Goal: Navigation & Orientation: Understand site structure

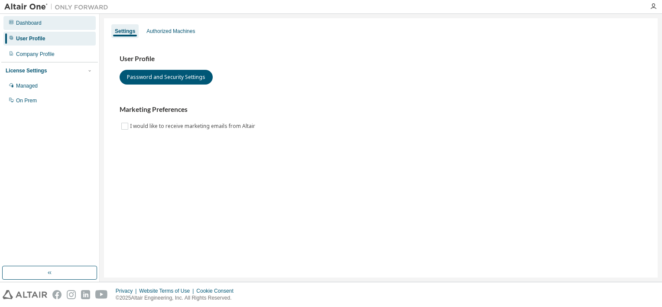
click at [31, 23] on div "Dashboard" at bounding box center [29, 23] width 26 height 7
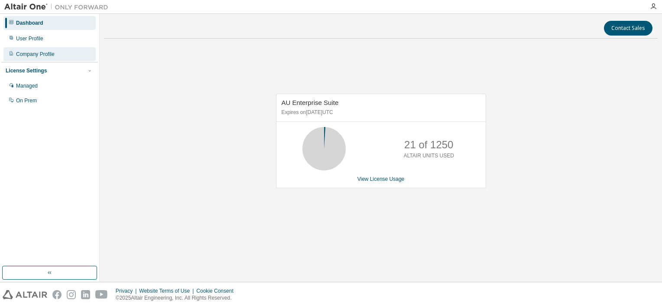
click at [26, 53] on div "Company Profile" at bounding box center [35, 54] width 39 height 7
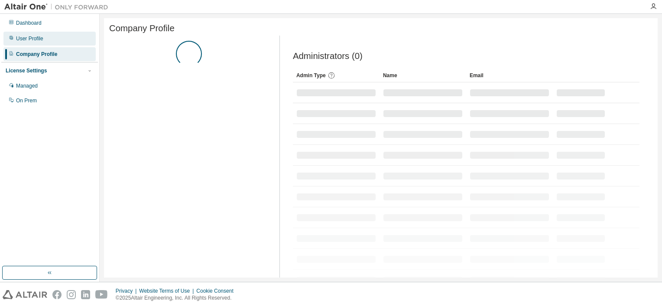
click at [36, 33] on div "User Profile" at bounding box center [49, 39] width 92 height 14
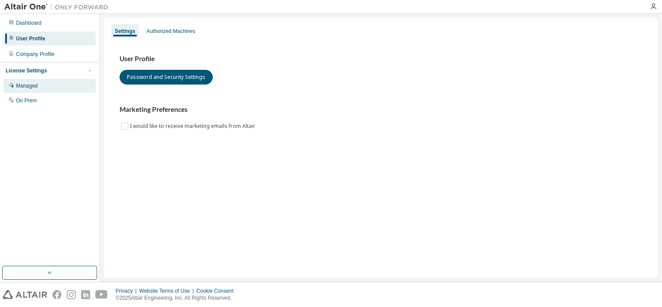
click at [23, 83] on div "Managed" at bounding box center [27, 85] width 22 height 7
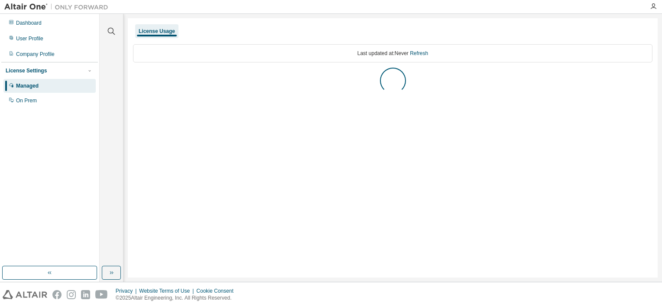
click at [49, 75] on div "License Settings" at bounding box center [50, 71] width 88 height 8
click at [52, 71] on div "License Settings" at bounding box center [50, 71] width 88 height 8
click at [654, 4] on icon "button" at bounding box center [653, 6] width 7 height 7
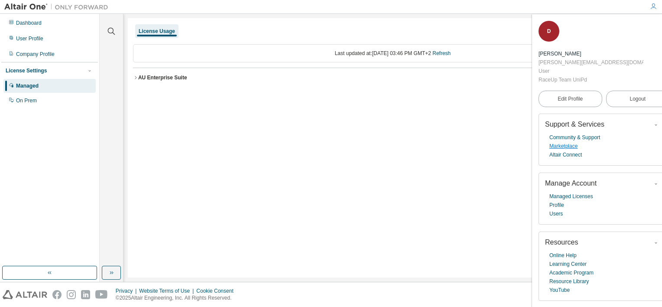
click at [553, 142] on link "Marketplace" at bounding box center [564, 146] width 28 height 9
